Goal: Task Accomplishment & Management: Use online tool/utility

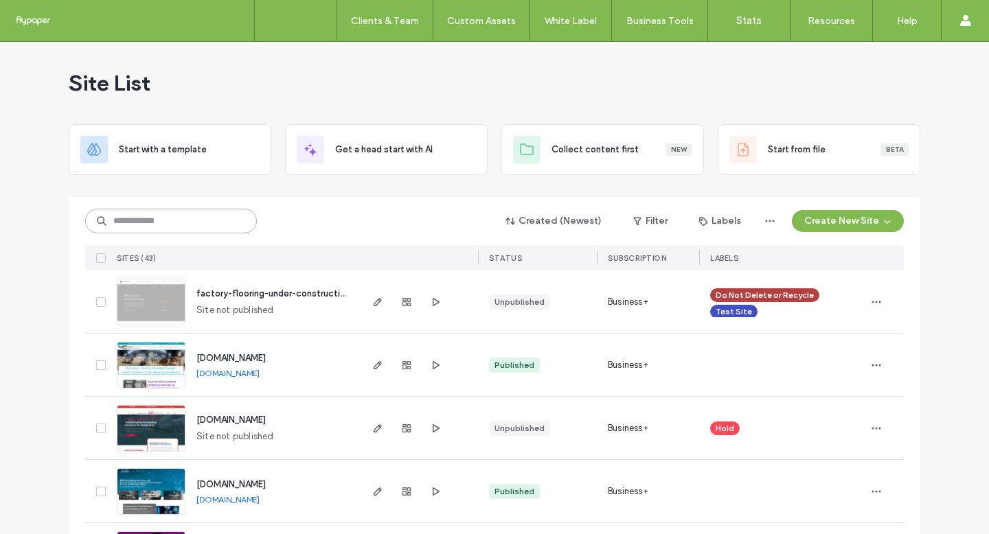
click at [243, 218] on input at bounding box center [171, 221] width 172 height 25
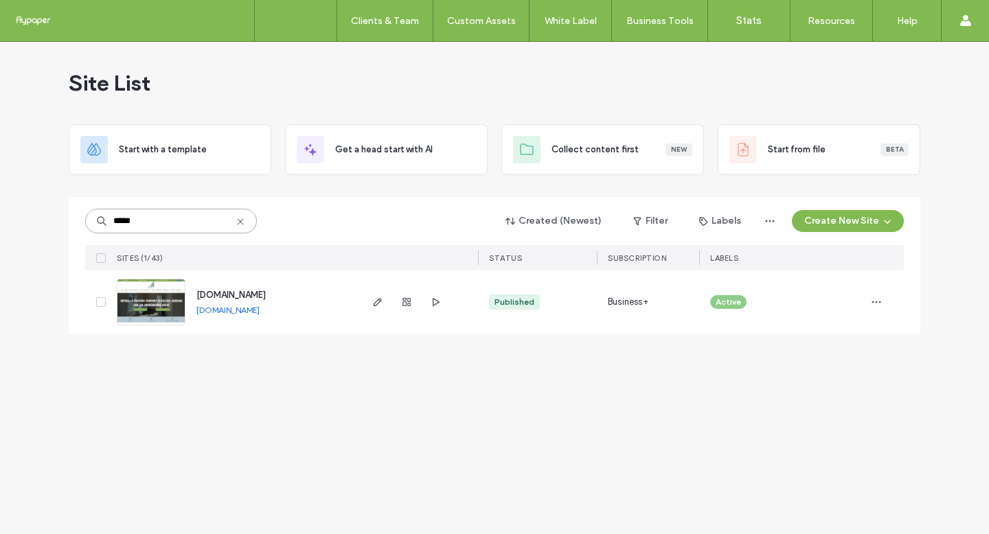
type input "*****"
click at [264, 298] on span "[DOMAIN_NAME]" at bounding box center [230, 295] width 69 height 10
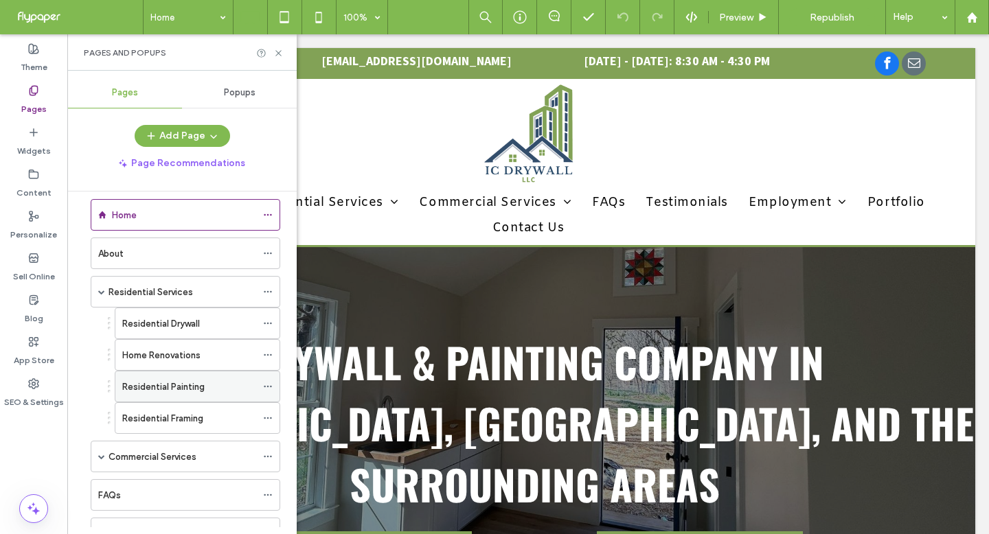
click at [208, 394] on div "Residential Painting" at bounding box center [189, 386] width 134 height 30
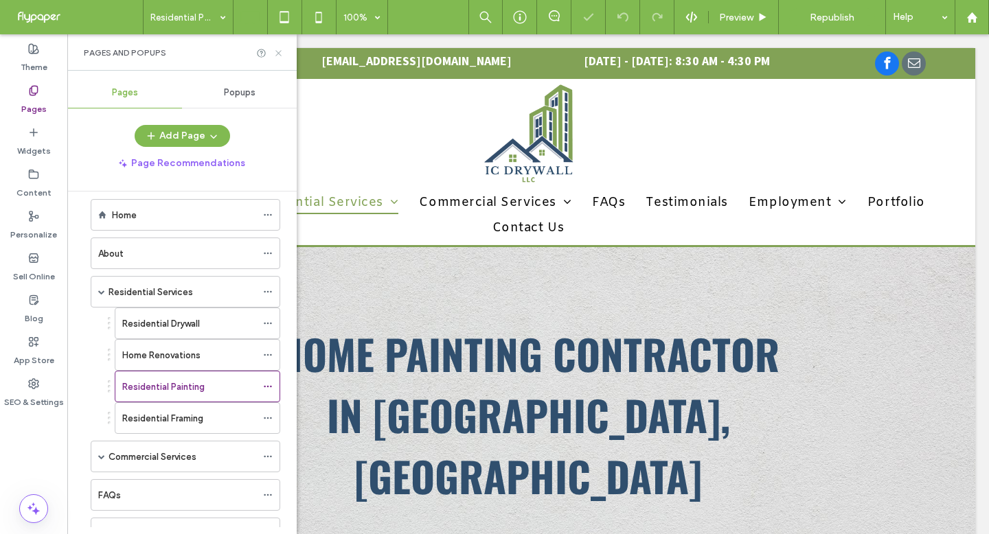
click at [281, 51] on icon at bounding box center [278, 53] width 10 height 10
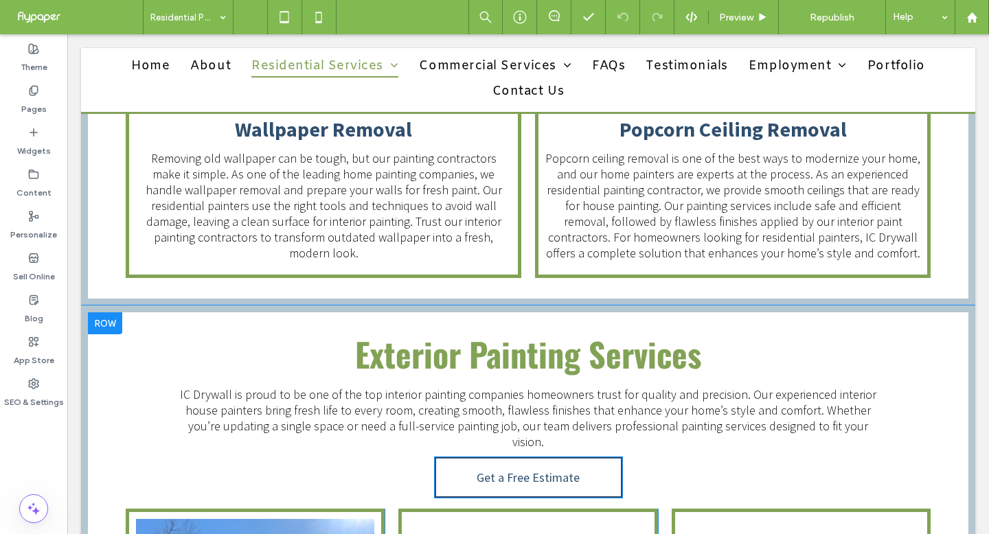
scroll to position [1996, 0]
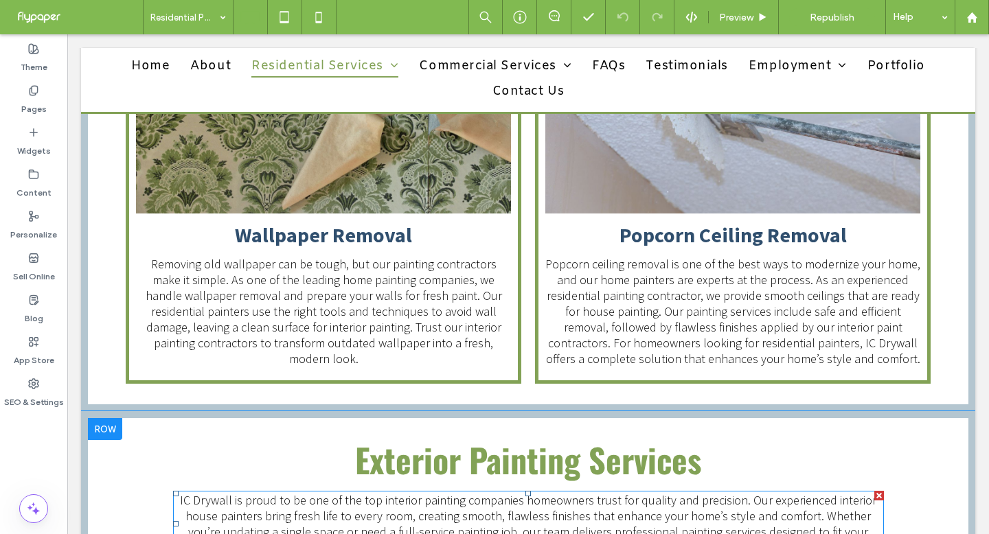
click at [485, 492] on span "IC Drywall is proud to be one of the top interior painting companies homeowners…" at bounding box center [528, 523] width 696 height 63
type input "**********"
type input "**"
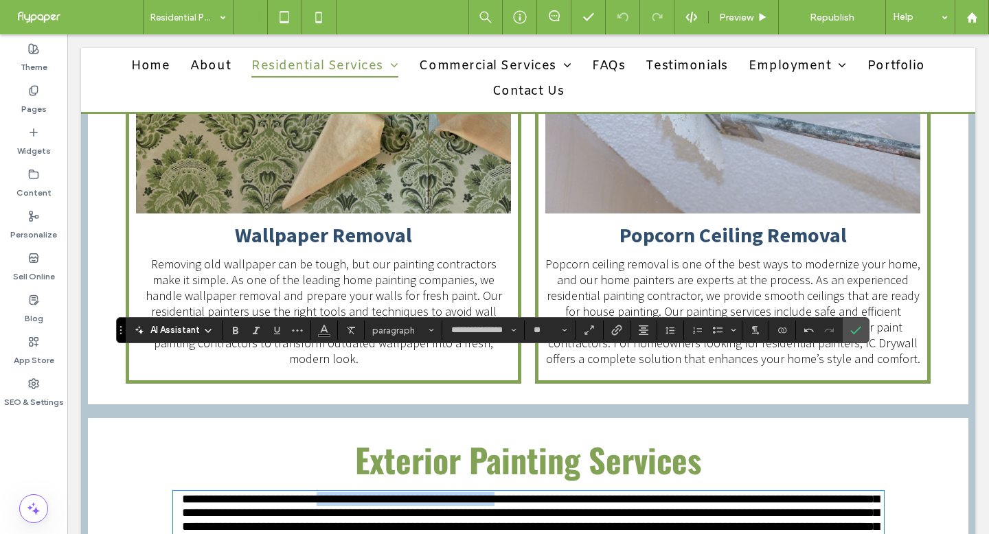
drag, startPoint x: 519, startPoint y: 365, endPoint x: 441, endPoint y: 378, distance: 79.5
click at [323, 493] on span "**********" at bounding box center [530, 526] width 697 height 67
drag, startPoint x: 301, startPoint y: 380, endPoint x: 182, endPoint y: 381, distance: 118.8
click at [182, 493] on span "**********" at bounding box center [530, 526] width 697 height 67
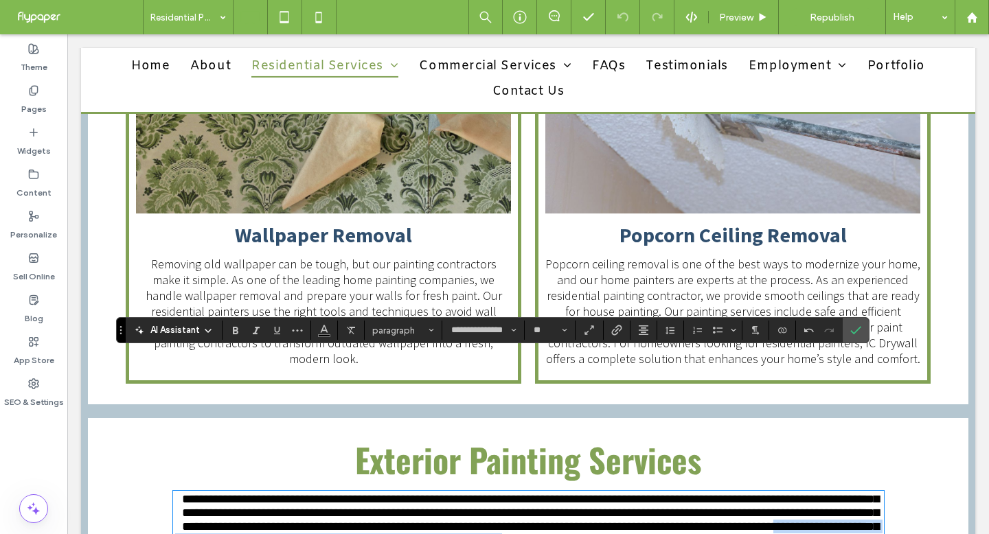
drag, startPoint x: 593, startPoint y: 411, endPoint x: 844, endPoint y: 390, distance: 252.2
click at [844, 493] on span "**********" at bounding box center [528, 520] width 706 height 54
click at [376, 493] on span "**********" at bounding box center [530, 520] width 697 height 54
drag, startPoint x: 849, startPoint y: 327, endPoint x: 608, endPoint y: 336, distance: 241.1
click at [850, 327] on icon "Confirm" at bounding box center [855, 330] width 11 height 11
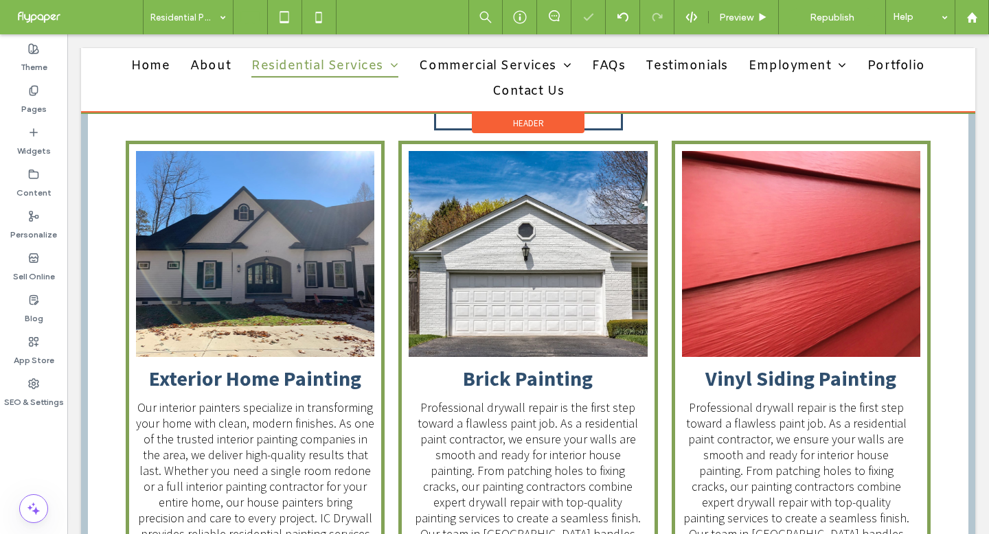
scroll to position [2474, 0]
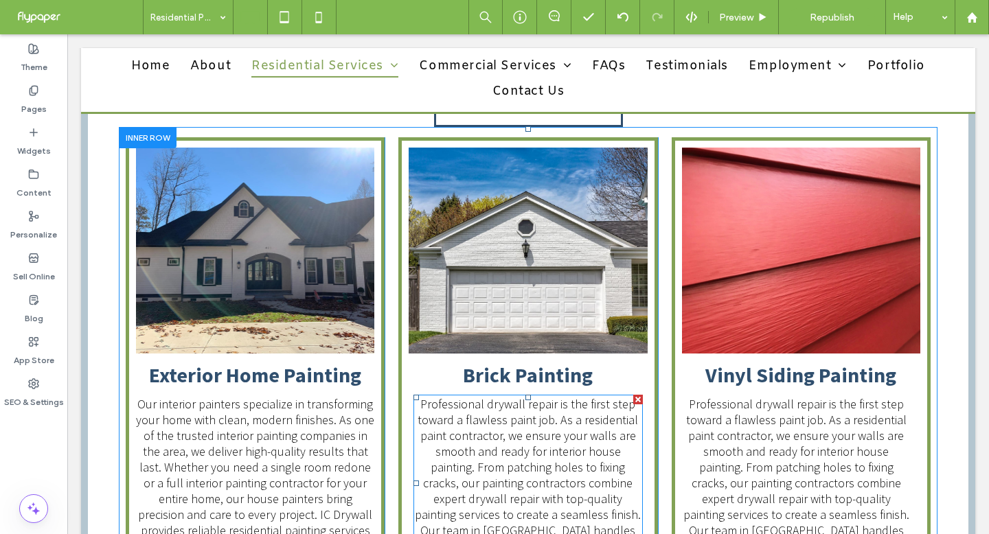
click at [497, 396] on span "Professional drywall repair is the first step toward a flawless paint job. As a…" at bounding box center [528, 483] width 226 height 174
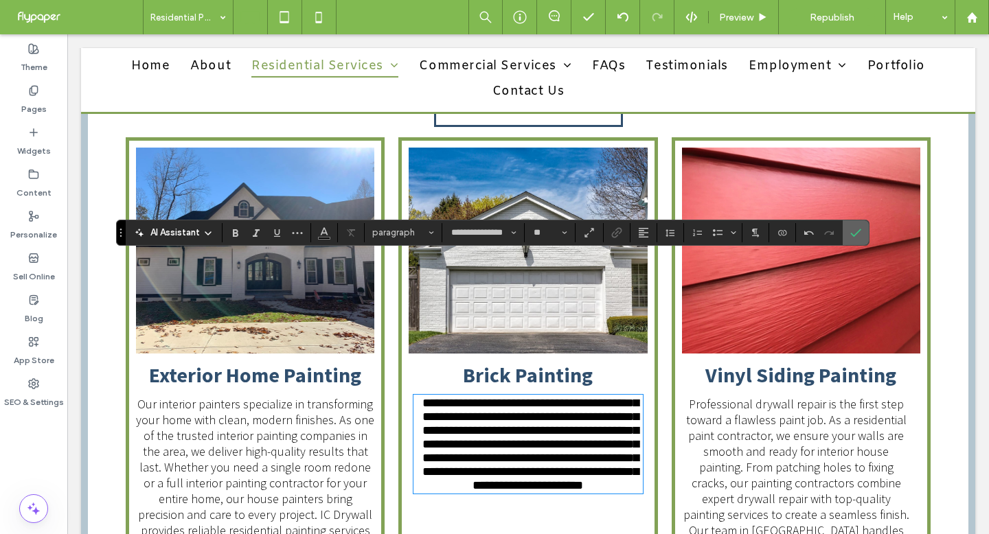
click at [856, 231] on icon "Confirm" at bounding box center [855, 232] width 11 height 11
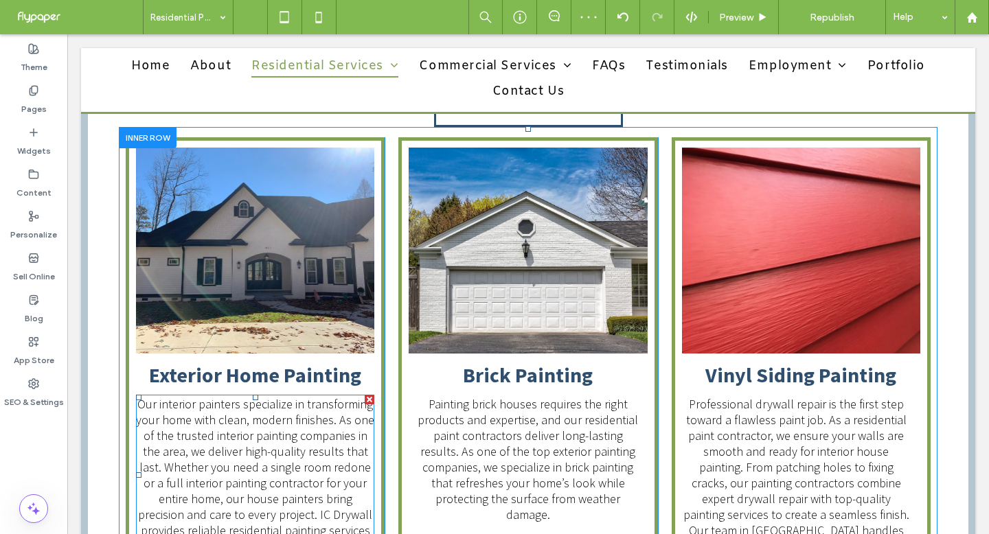
click at [323, 396] on span "Our interior painters specialize in transforming your home with clean, modern f…" at bounding box center [255, 475] width 238 height 158
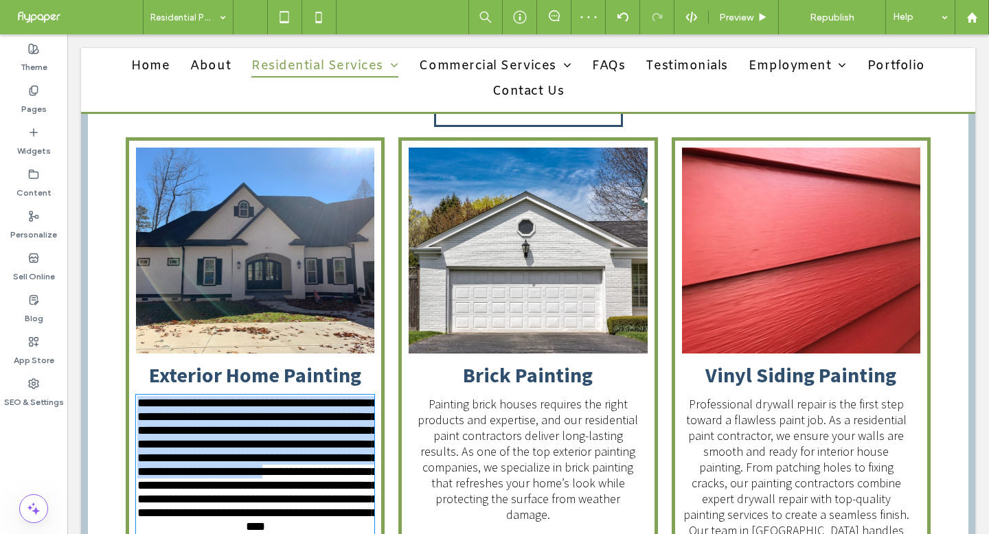
click at [323, 397] on span "**********" at bounding box center [257, 465] width 240 height 136
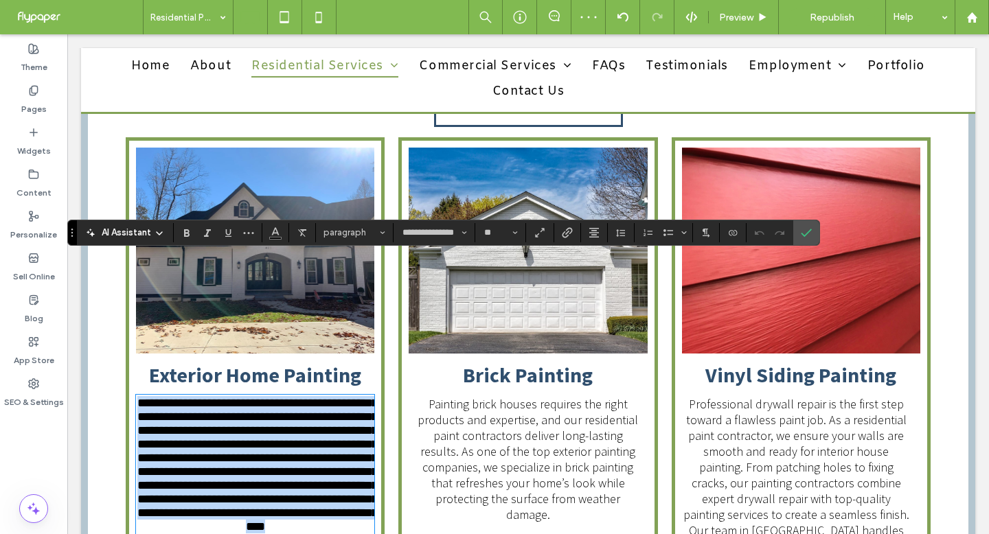
click at [323, 397] on span "**********" at bounding box center [257, 465] width 240 height 136
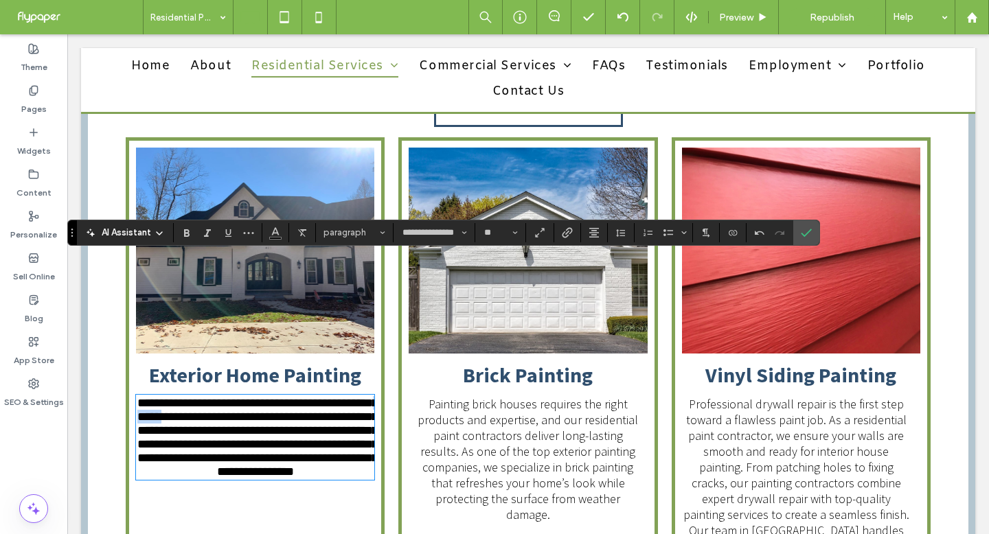
drag, startPoint x: 222, startPoint y: 284, endPoint x: 190, endPoint y: 283, distance: 31.6
click at [190, 397] on span "**********" at bounding box center [257, 437] width 240 height 81
drag, startPoint x: 740, startPoint y: 202, endPoint x: 811, endPoint y: 234, distance: 77.7
click at [811, 234] on icon "Confirm" at bounding box center [806, 232] width 11 height 11
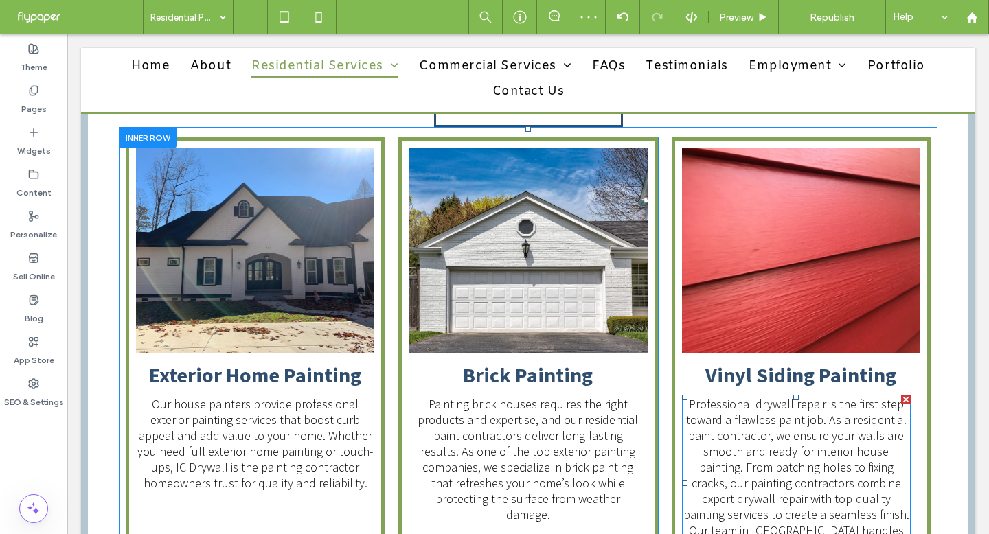
click at [817, 396] on span "Professional drywall repair is the first step toward a flawless paint job. As a…" at bounding box center [796, 483] width 226 height 174
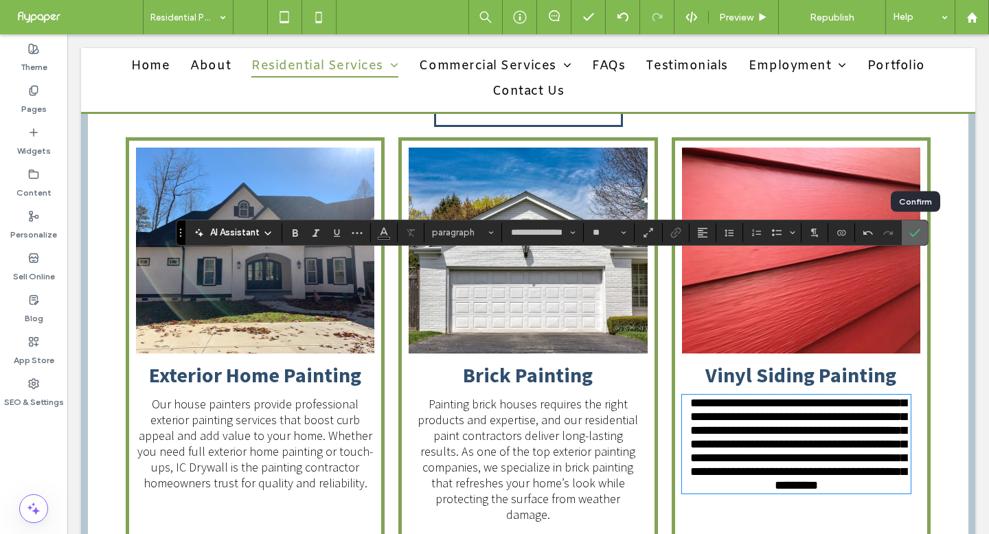
click at [919, 234] on icon "Confirm" at bounding box center [914, 232] width 11 height 11
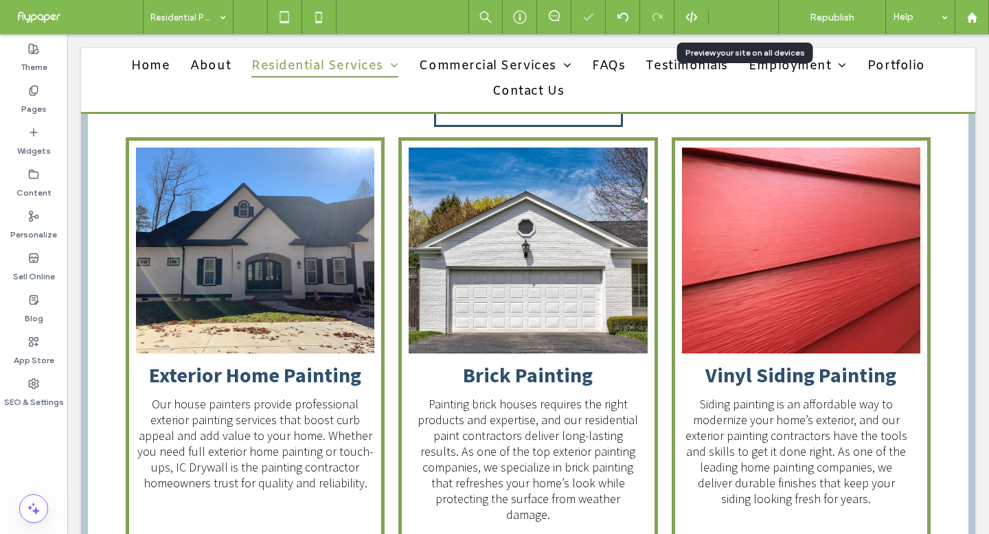
click at [741, 14] on span "Preview" at bounding box center [736, 18] width 34 height 12
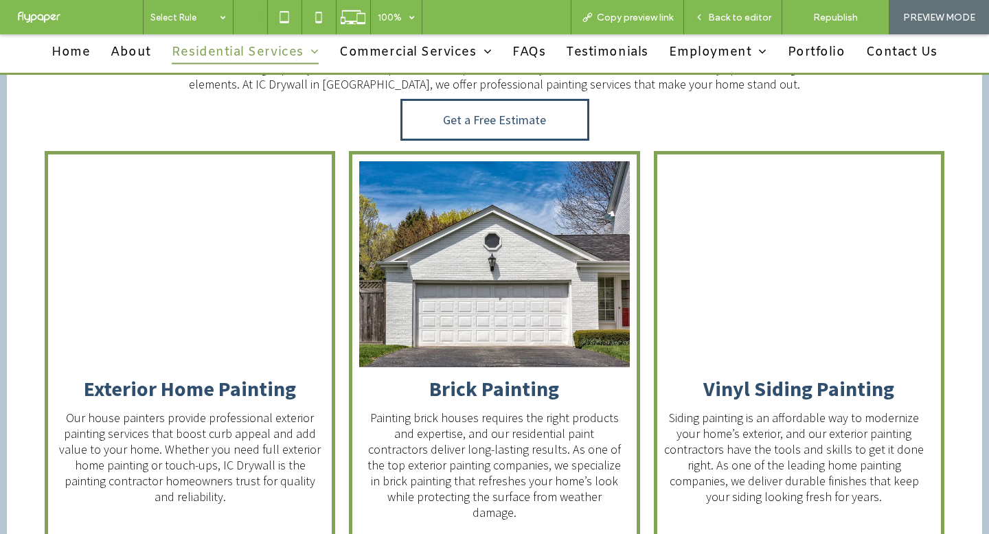
scroll to position [2412, 0]
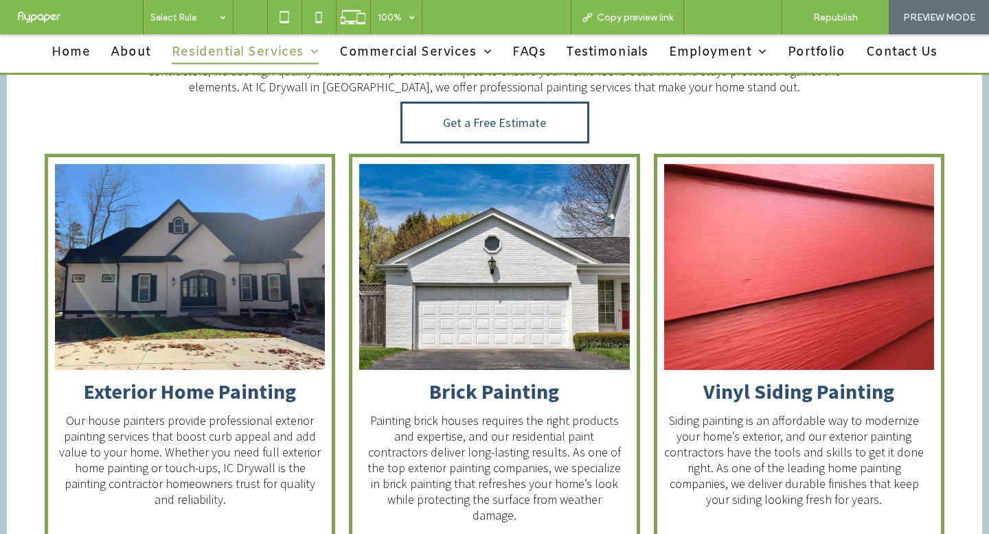
drag, startPoint x: 722, startPoint y: 25, endPoint x: 717, endPoint y: 13, distance: 13.5
click at [722, 25] on div "Back to editor" at bounding box center [733, 17] width 98 height 34
click at [741, 5] on div "Back to editor" at bounding box center [733, 17] width 98 height 34
click at [720, 17] on span "Back to editor" at bounding box center [739, 18] width 63 height 12
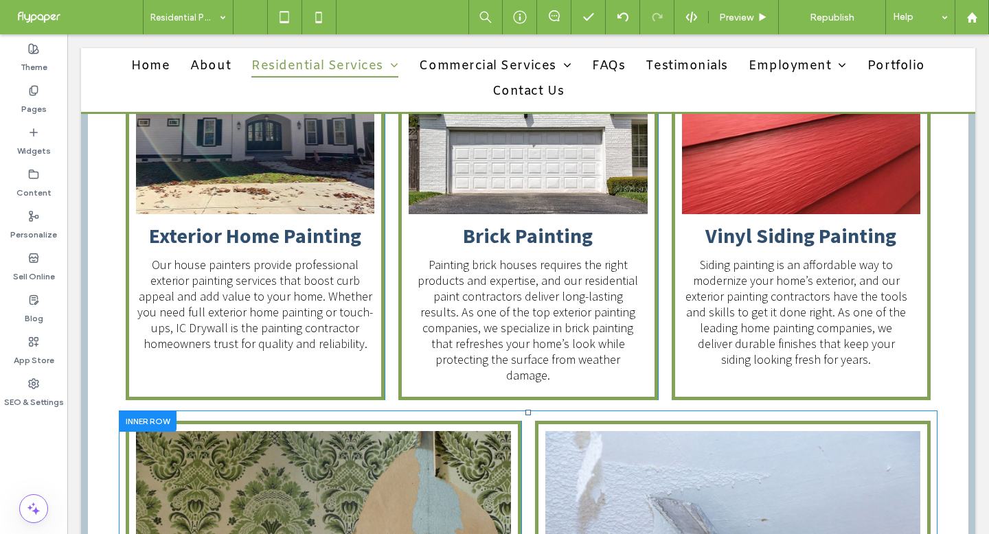
scroll to position [2532, 0]
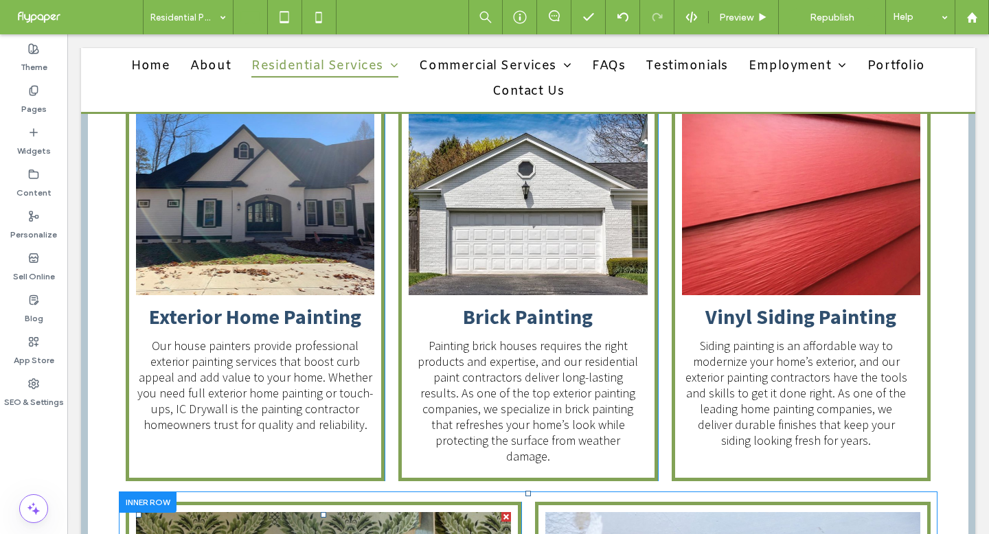
click at [136, 512] on div at bounding box center [138, 514] width 5 height 5
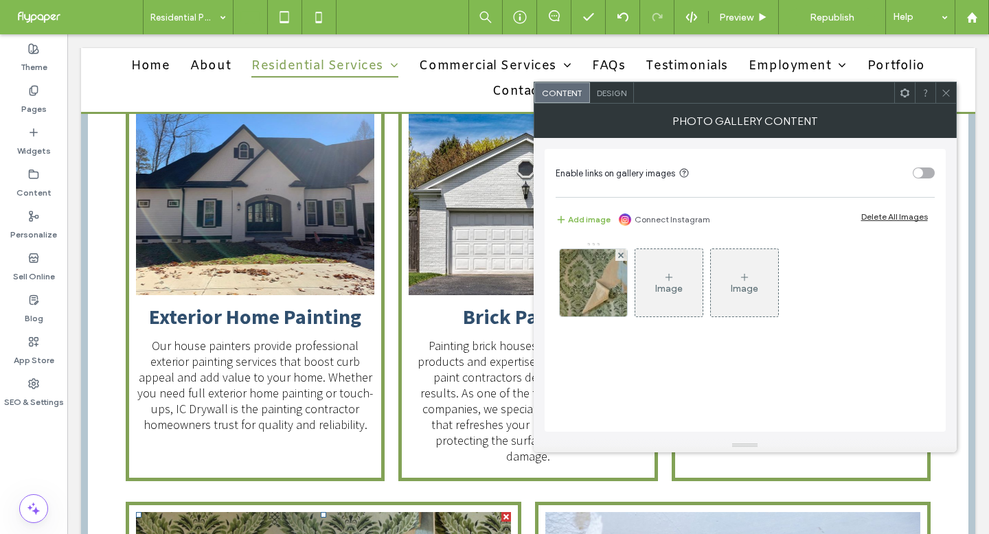
click at [942, 94] on icon at bounding box center [946, 93] width 10 height 10
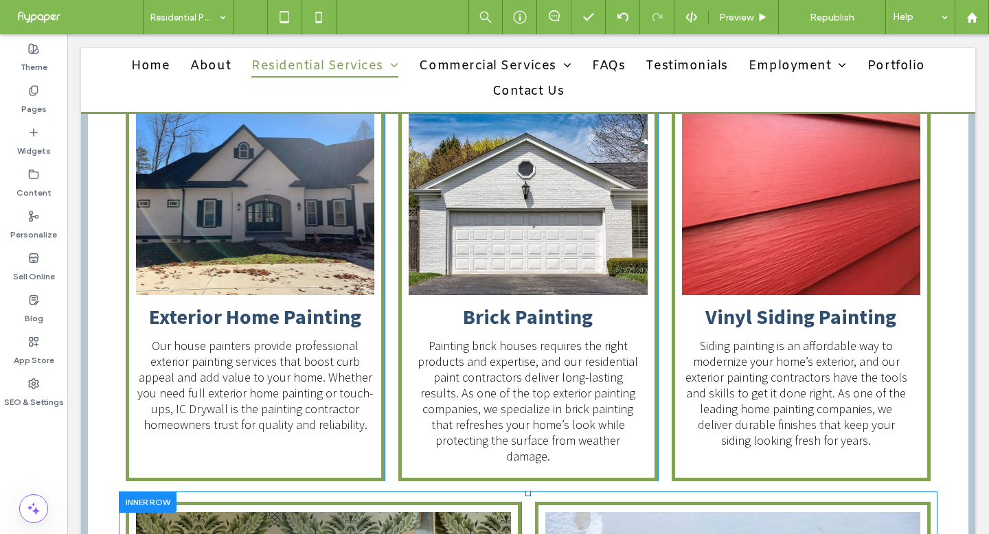
click at [139, 492] on div at bounding box center [148, 502] width 58 height 21
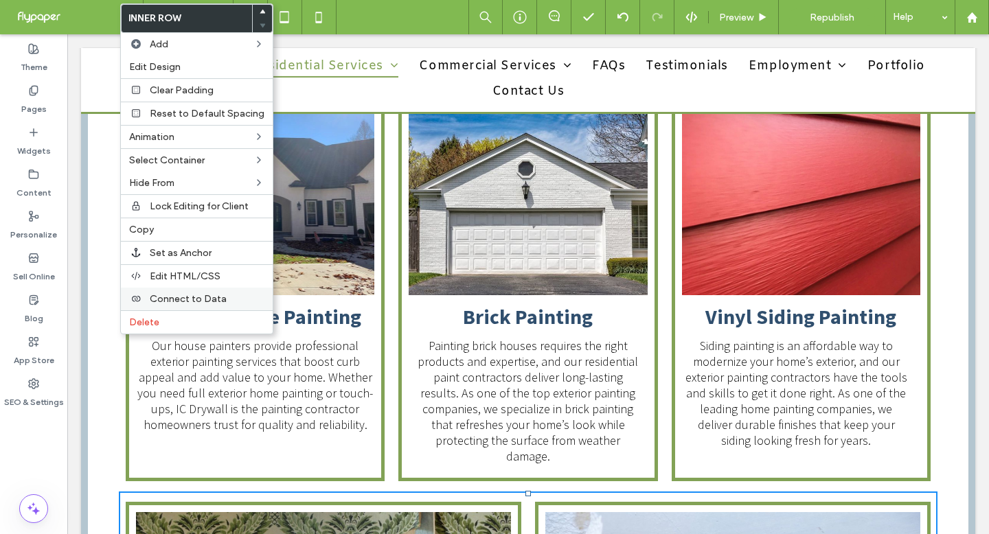
click at [191, 307] on div "Connect to Data" at bounding box center [197, 299] width 152 height 23
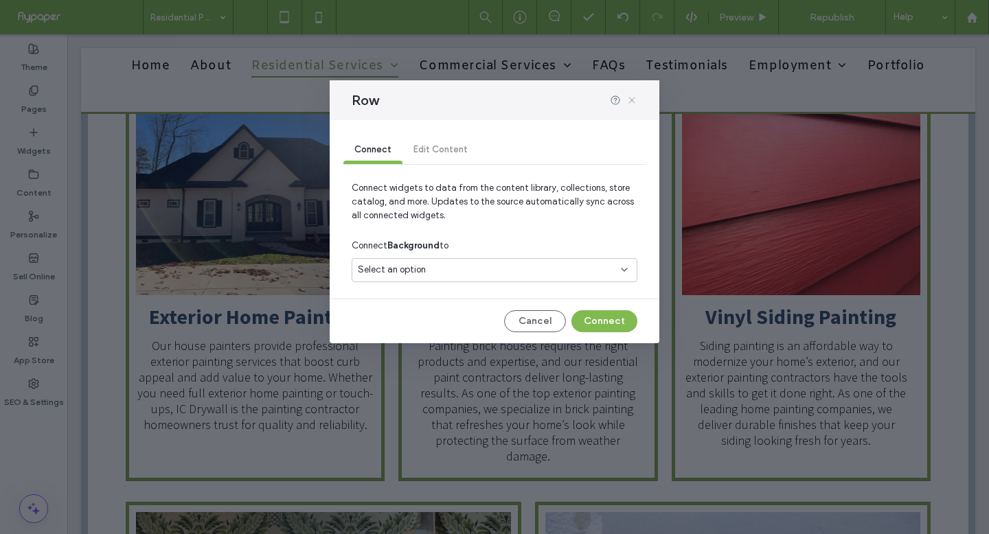
click at [630, 98] on use at bounding box center [631, 100] width 6 height 6
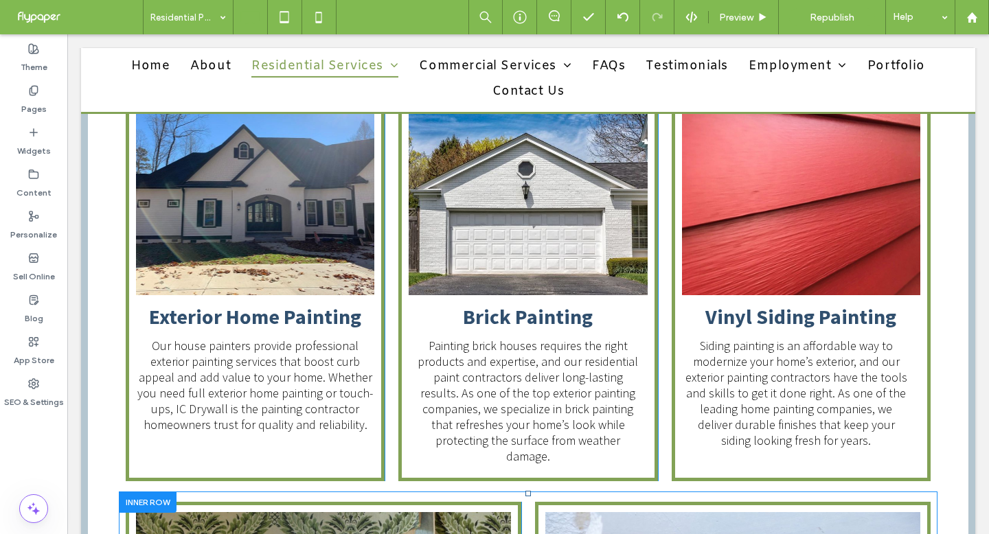
click at [136, 492] on div at bounding box center [148, 502] width 58 height 21
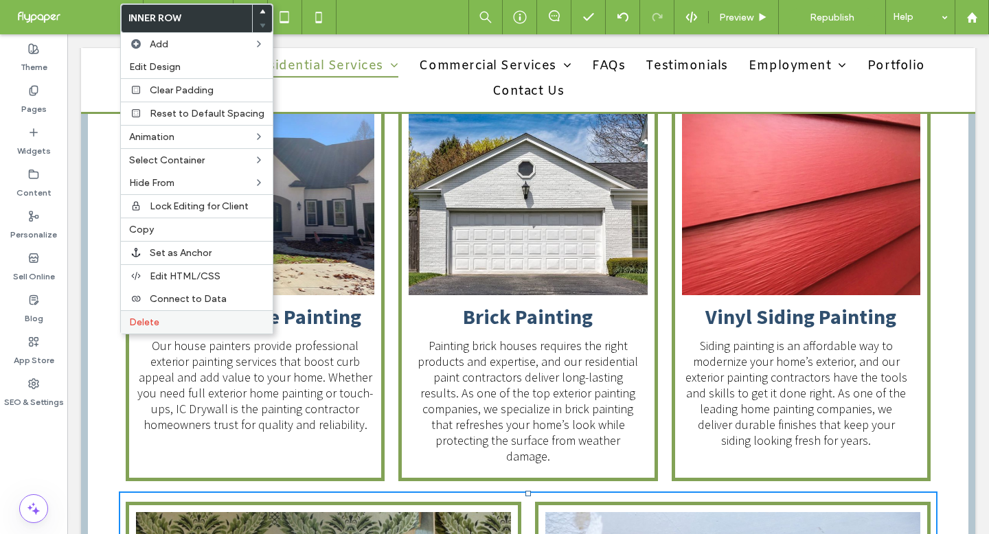
click at [150, 327] on span "Delete" at bounding box center [144, 323] width 30 height 12
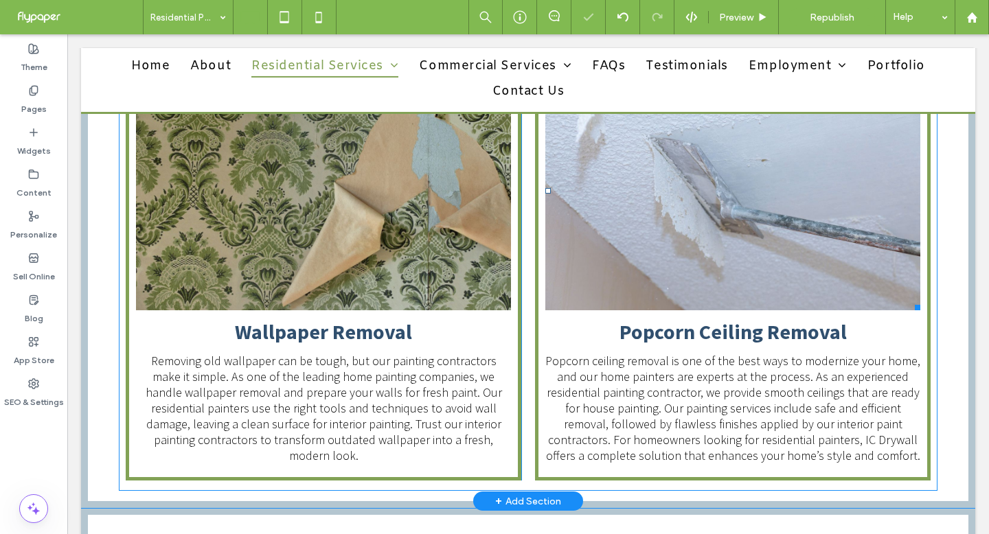
scroll to position [1991, 0]
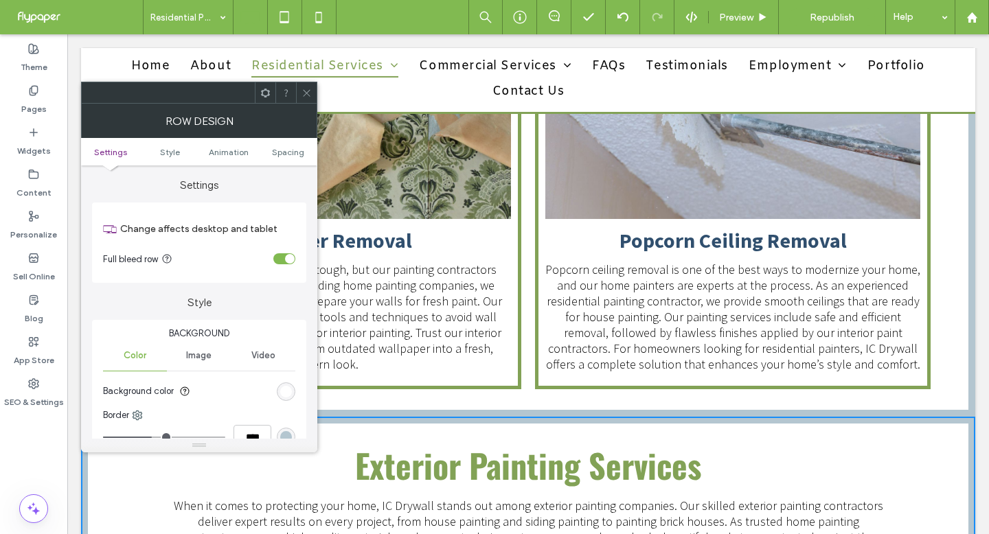
click at [305, 95] on icon at bounding box center [306, 93] width 10 height 10
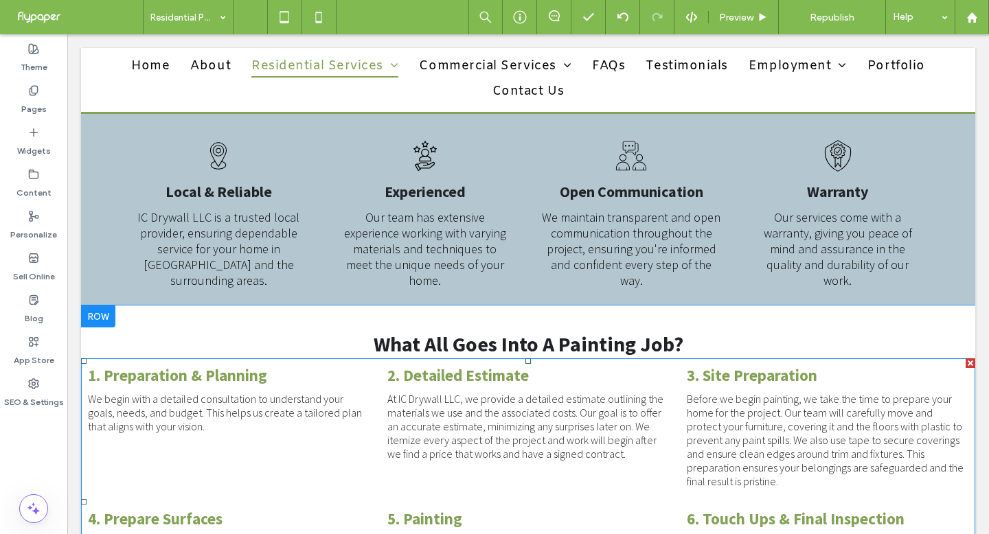
scroll to position [2845, 0]
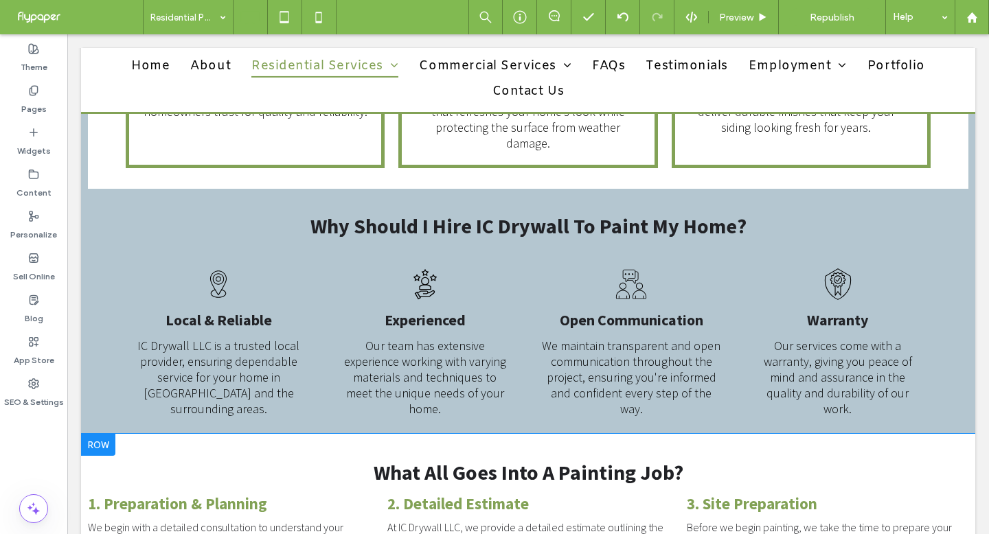
click at [86, 434] on div at bounding box center [98, 445] width 34 height 22
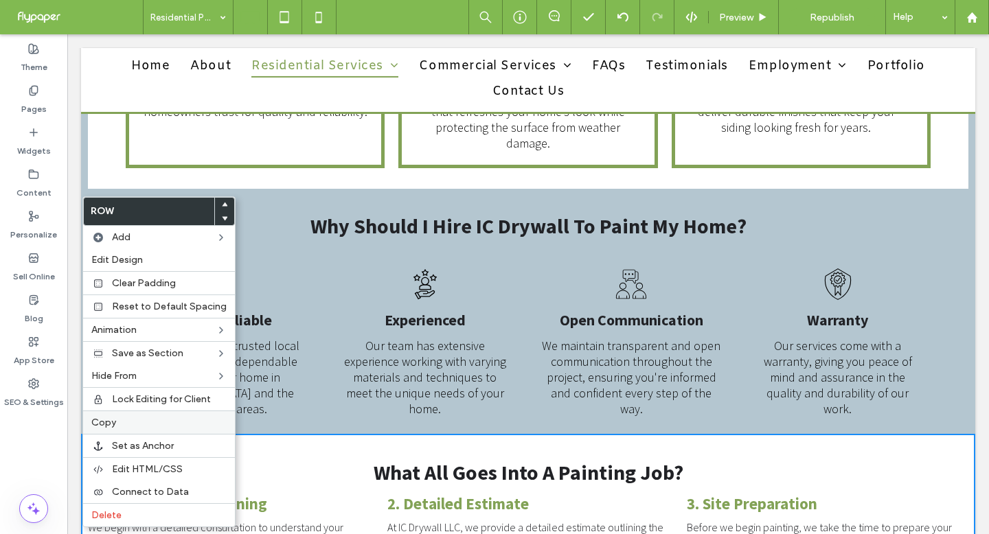
click at [118, 415] on div "Copy" at bounding box center [159, 422] width 152 height 23
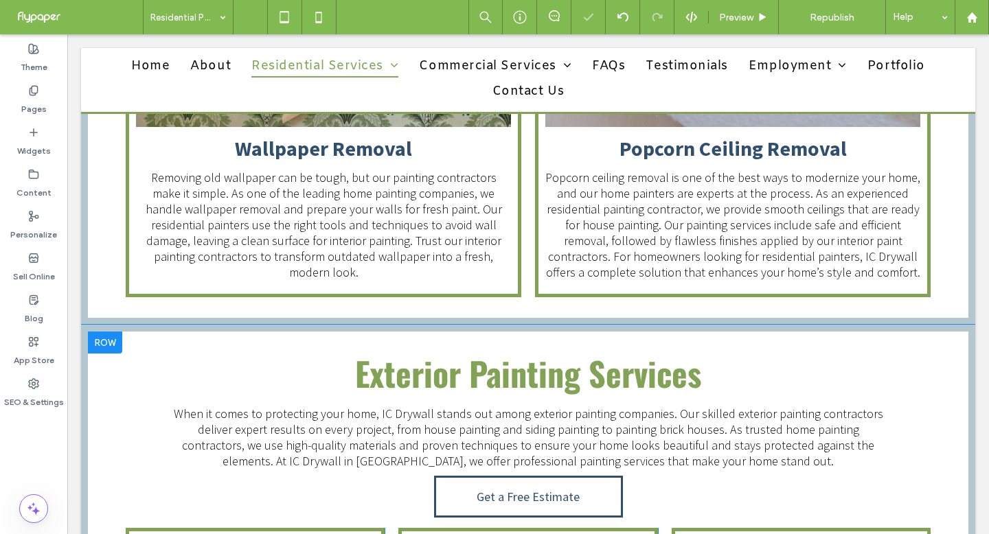
scroll to position [2068, 0]
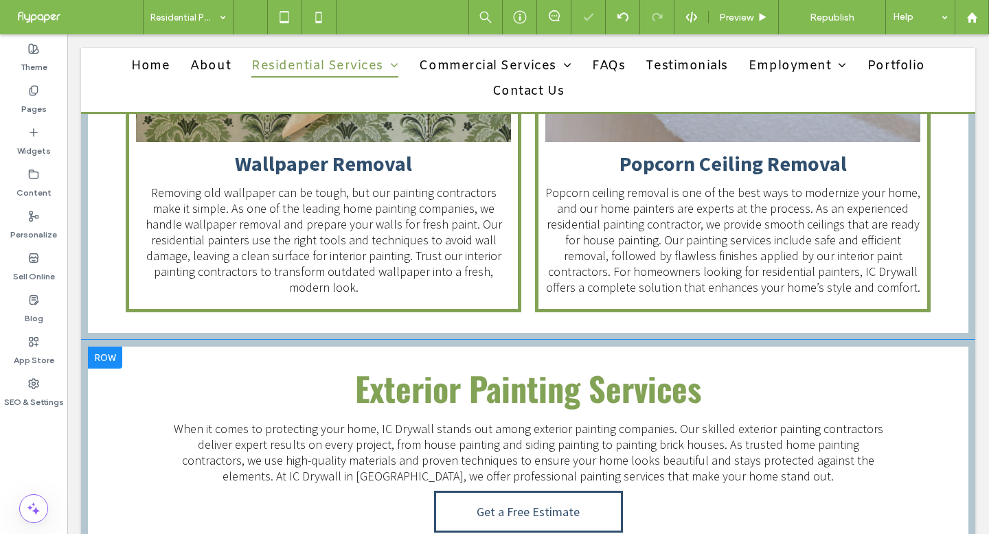
click at [107, 347] on div at bounding box center [105, 358] width 34 height 22
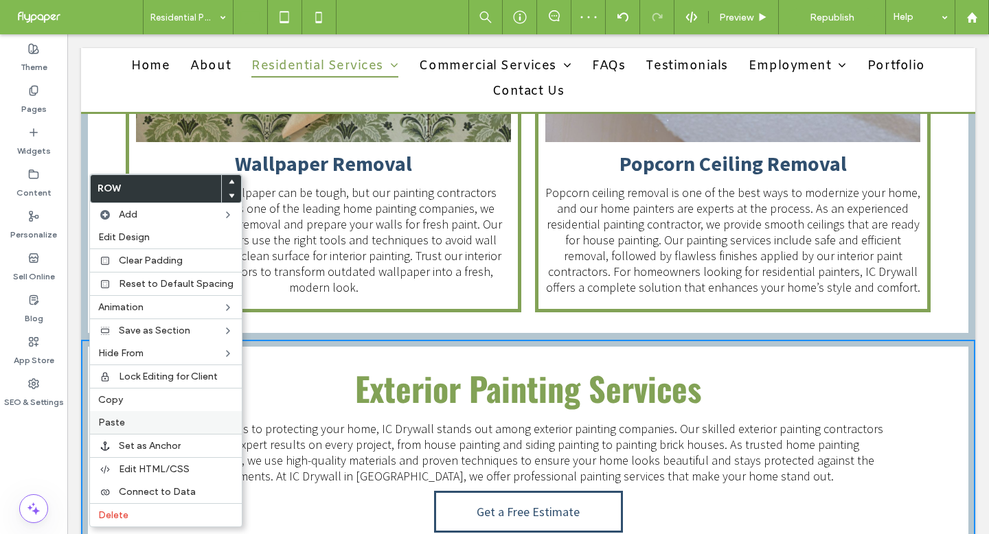
click at [126, 424] on label "Paste" at bounding box center [165, 423] width 135 height 12
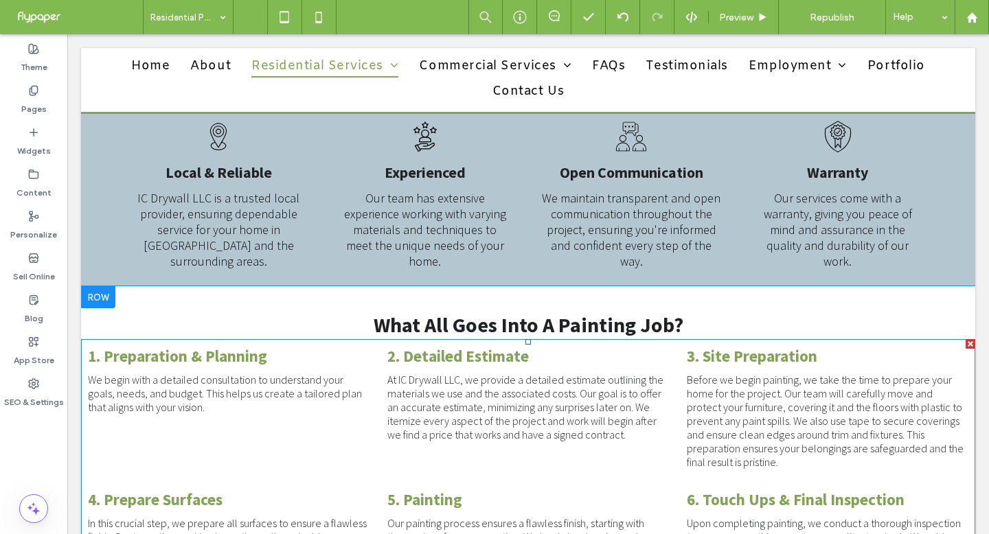
scroll to position [3298, 0]
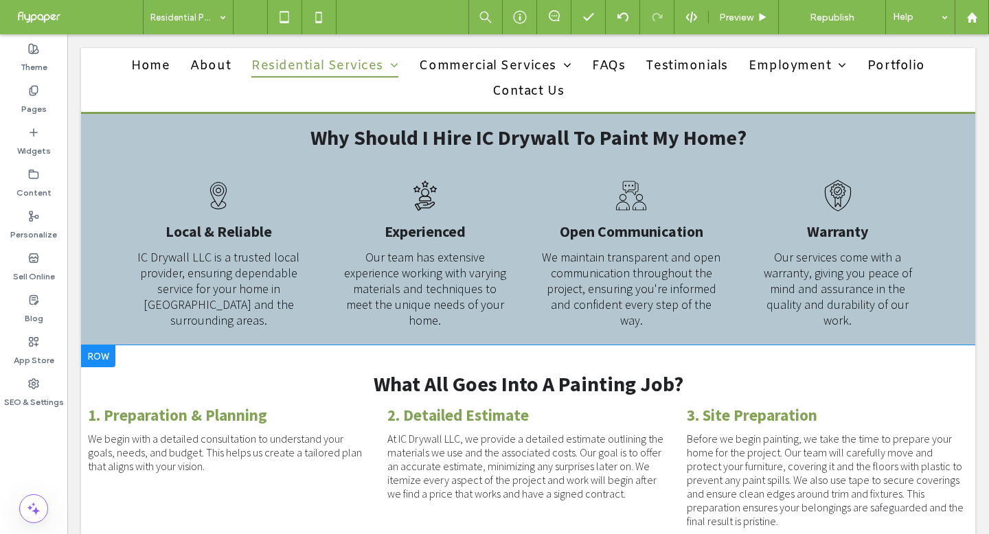
click at [100, 345] on div at bounding box center [98, 356] width 34 height 22
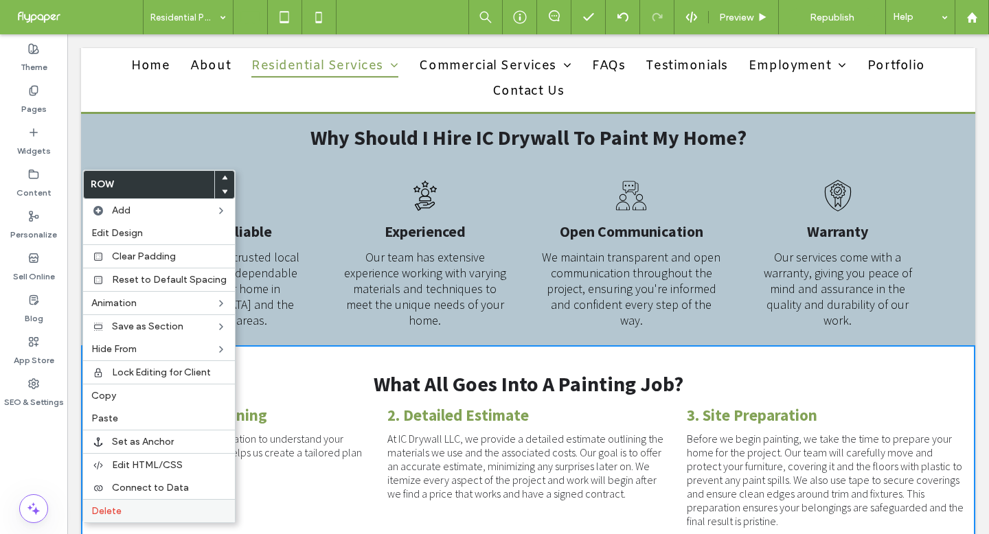
click at [112, 518] on div "Delete" at bounding box center [159, 510] width 152 height 23
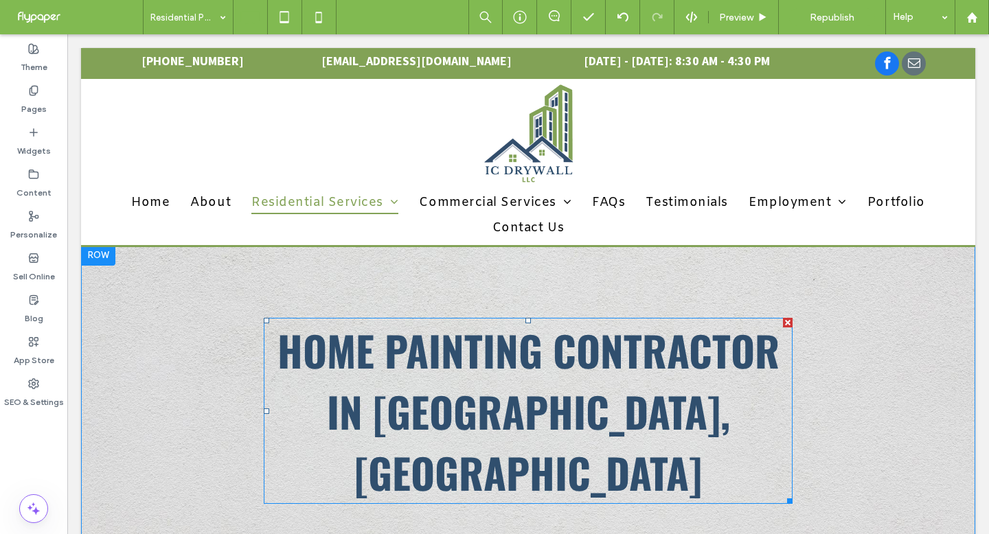
scroll to position [0, 0]
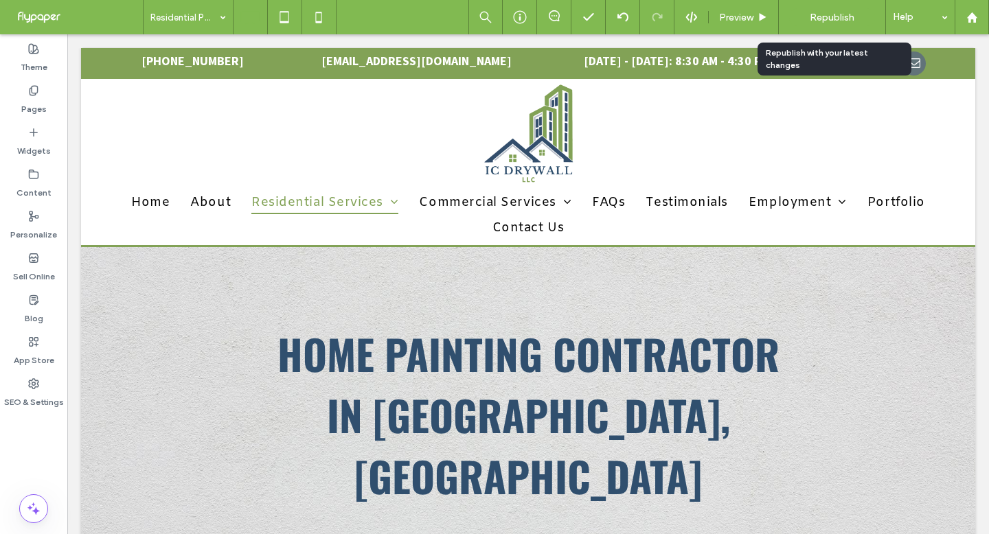
click at [822, 14] on span "Republish" at bounding box center [831, 18] width 45 height 12
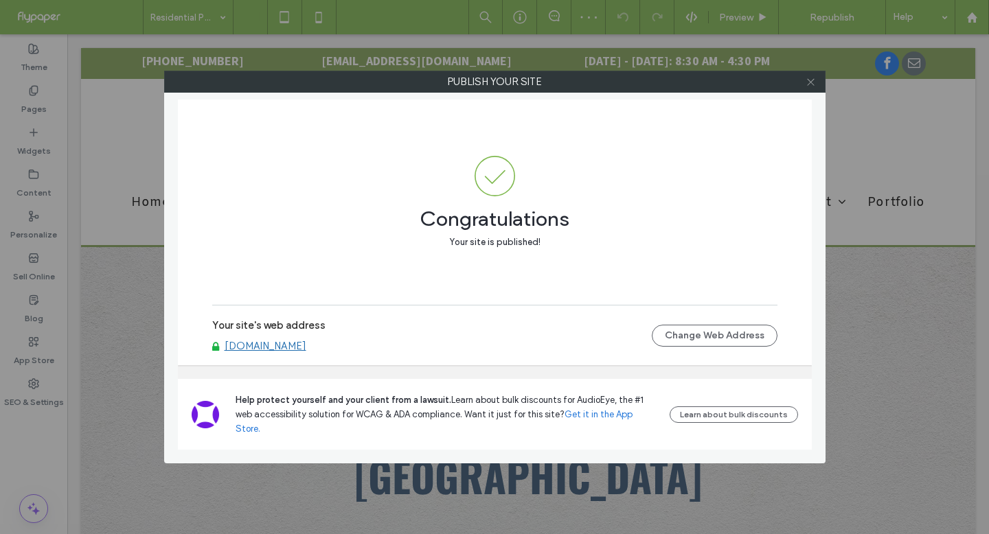
click at [809, 82] on icon at bounding box center [810, 82] width 10 height 10
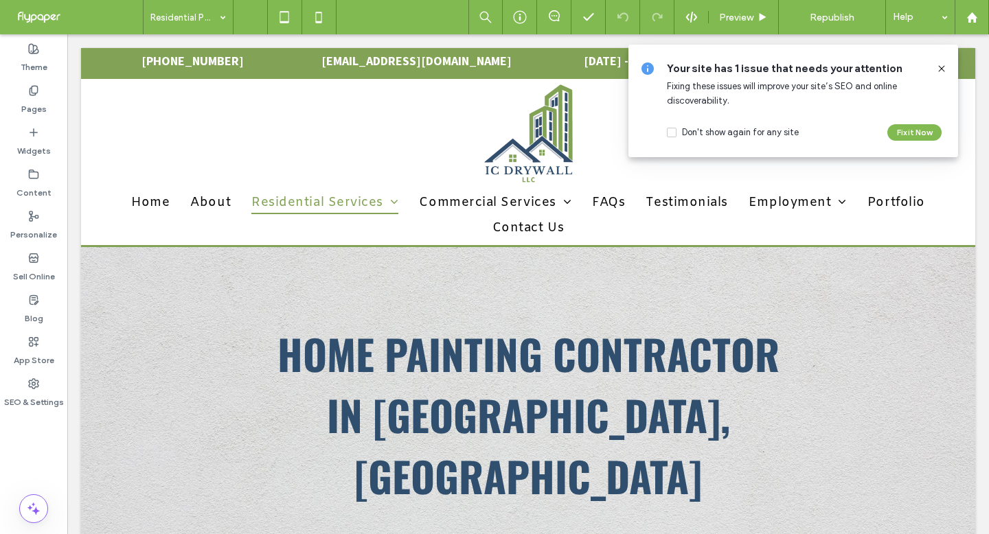
drag, startPoint x: 937, startPoint y: 69, endPoint x: 870, endPoint y: 35, distance: 75.2
click at [937, 69] on icon at bounding box center [941, 68] width 11 height 11
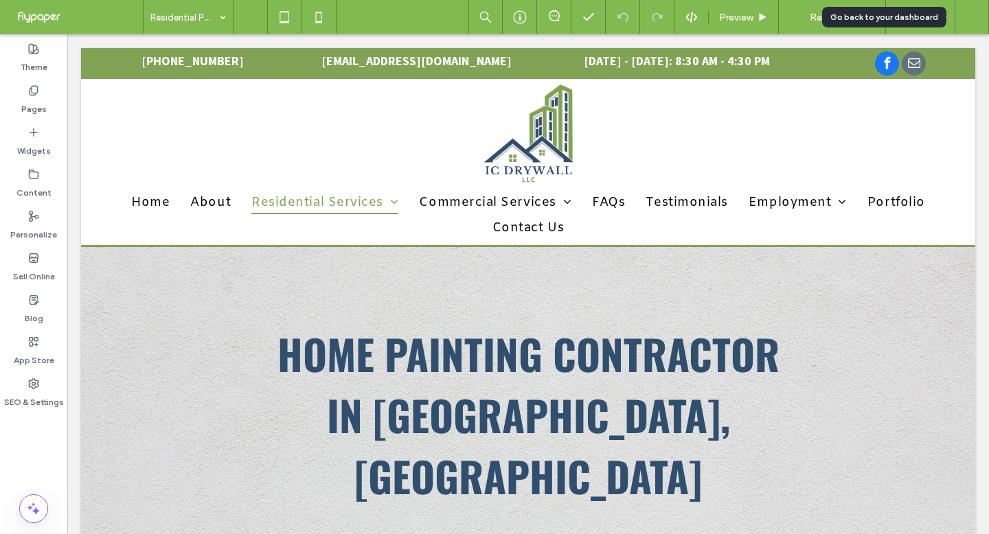
click at [977, 17] on div at bounding box center [971, 18] width 33 height 12
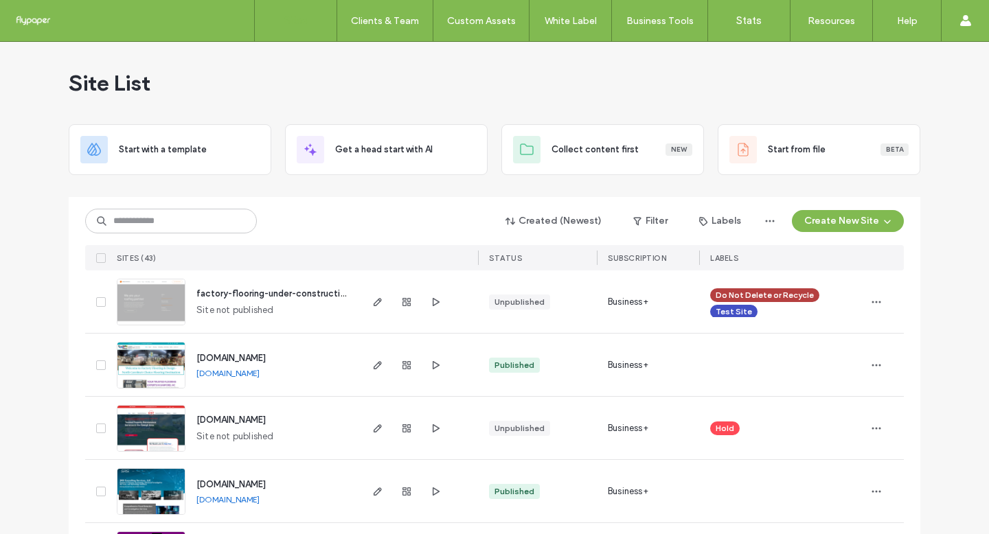
click at [415, 215] on div "Created (Newest) Filter Labels Create New Site" at bounding box center [494, 221] width 818 height 26
click at [406, 365] on icon "button" at bounding box center [406, 365] width 11 height 11
